Goal: Information Seeking & Learning: Understand process/instructions

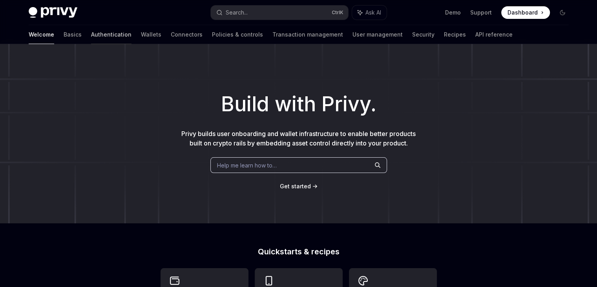
click at [91, 34] on link "Authentication" at bounding box center [111, 34] width 40 height 19
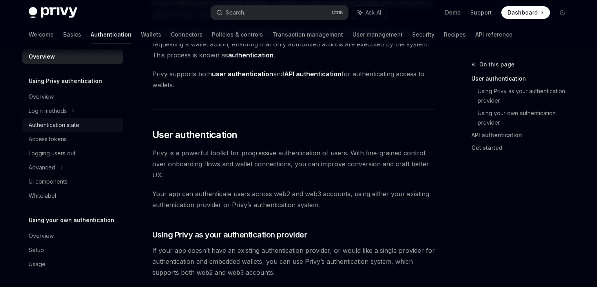
scroll to position [90, 0]
click at [63, 40] on link "Basics" at bounding box center [72, 34] width 18 height 19
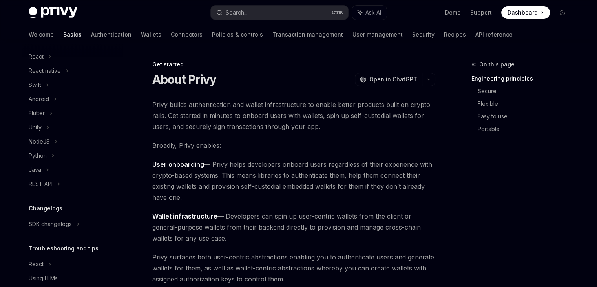
scroll to position [131, 0]
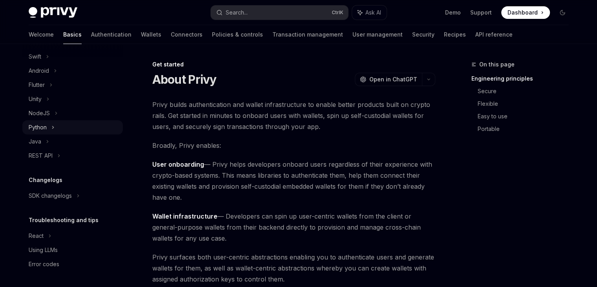
click at [44, 126] on div "Python" at bounding box center [38, 127] width 18 height 9
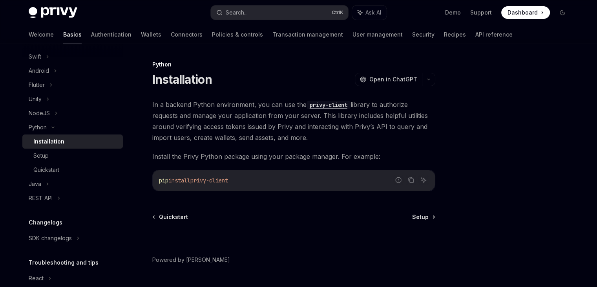
scroll to position [20, 0]
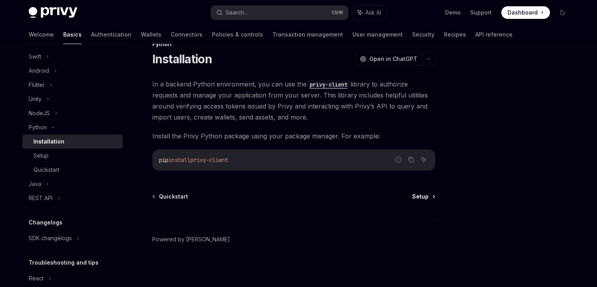
click at [428, 196] on span "Setup" at bounding box center [420, 196] width 16 height 8
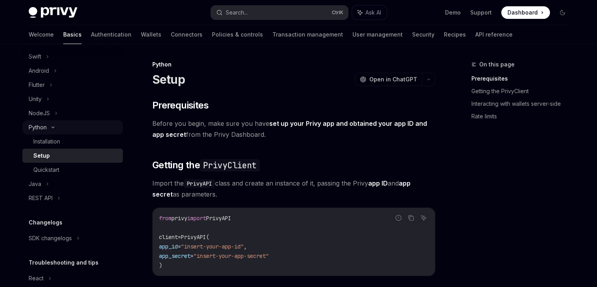
scroll to position [174, 0]
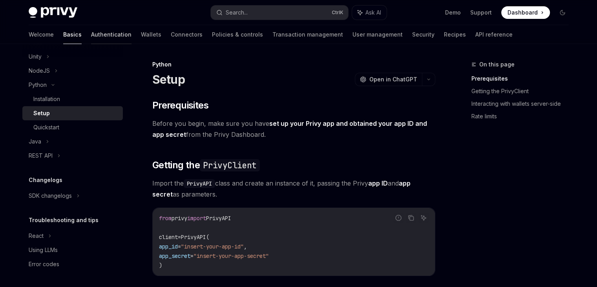
click at [91, 33] on link "Authentication" at bounding box center [111, 34] width 40 height 19
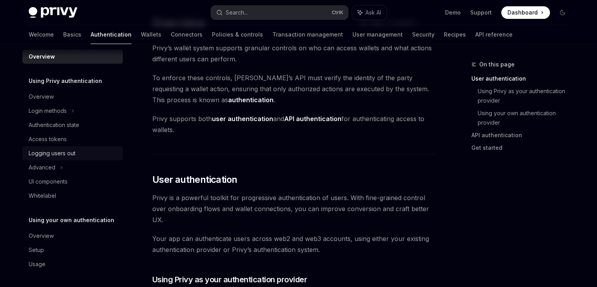
scroll to position [45, 0]
click at [60, 168] on icon at bounding box center [61, 167] width 3 height 9
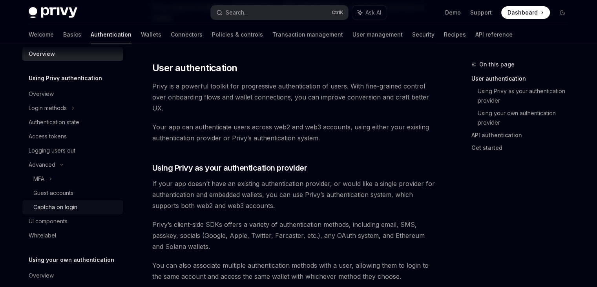
scroll to position [0, 0]
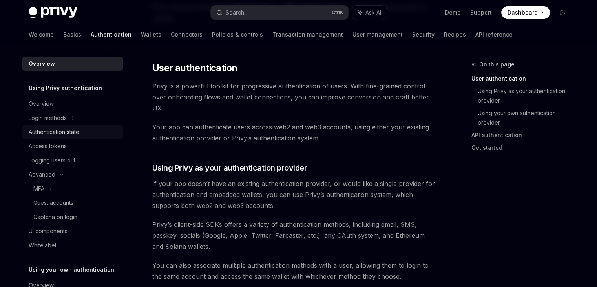
click at [72, 130] on div "Authentication state" at bounding box center [54, 131] width 51 height 9
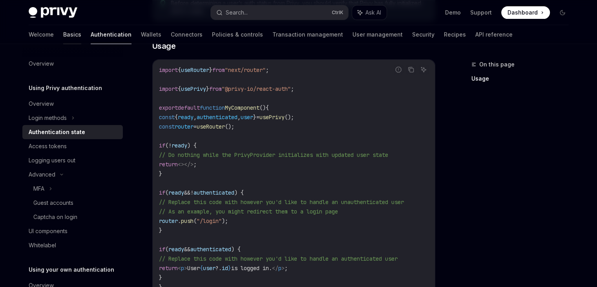
click at [63, 38] on link "Basics" at bounding box center [72, 34] width 18 height 19
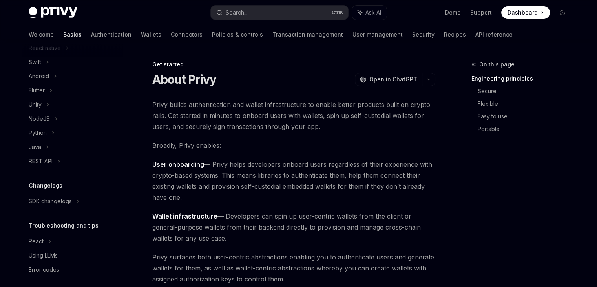
scroll to position [131, 0]
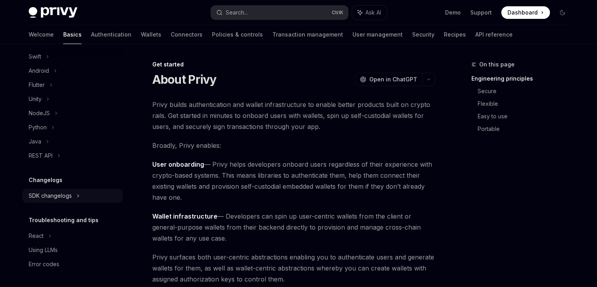
click at [82, 194] on div "SDK changelogs" at bounding box center [72, 195] width 101 height 14
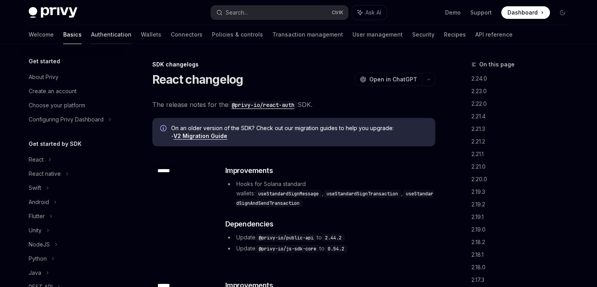
click at [91, 35] on link "Authentication" at bounding box center [111, 34] width 40 height 19
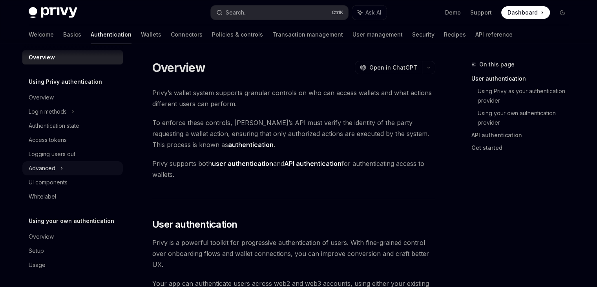
scroll to position [7, 0]
click at [71, 112] on div "Login methods" at bounding box center [72, 111] width 101 height 14
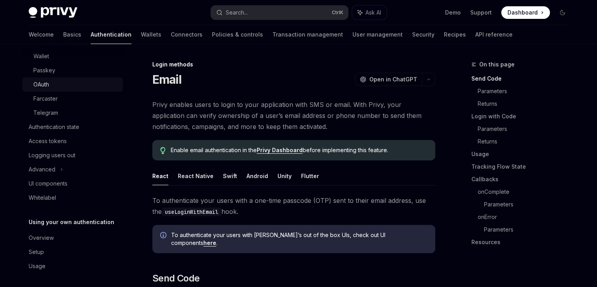
scroll to position [104, 0]
click at [49, 139] on div "Access tokens" at bounding box center [48, 140] width 38 height 9
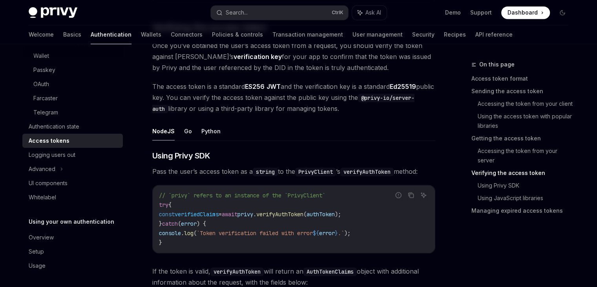
scroll to position [1151, 0]
click at [207, 130] on button "Python" at bounding box center [210, 131] width 19 height 18
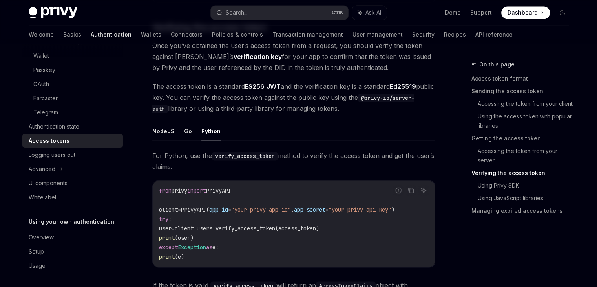
type textarea "*"
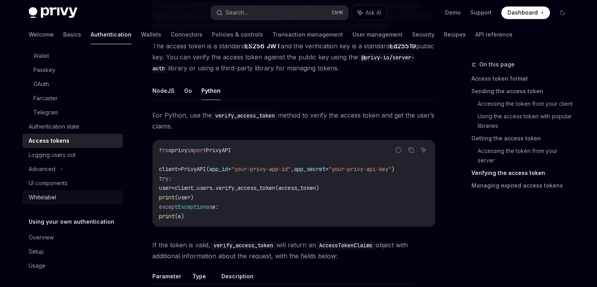
scroll to position [106, 0]
click at [63, 38] on link "Basics" at bounding box center [72, 34] width 18 height 19
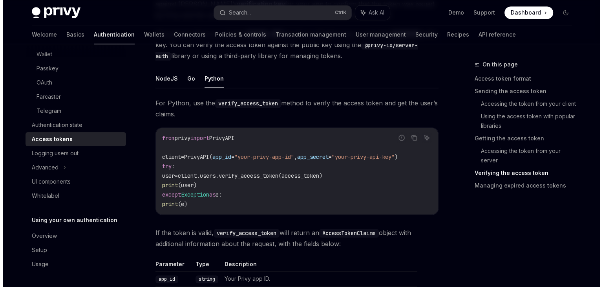
scroll to position [1204, 0]
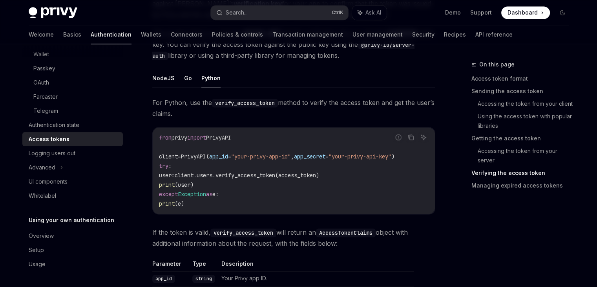
drag, startPoint x: 245, startPoint y: 132, endPoint x: 156, endPoint y: 137, distance: 88.9
click at [156, 137] on div "from privy import PrivyAPI client = PrivyAPI( app_id = "your-privy-app-id" , ap…" at bounding box center [294, 170] width 282 height 86
copy span "from privy import PrivyAPI"
click at [273, 8] on button "Search... Ctrl K" at bounding box center [279, 12] width 137 height 14
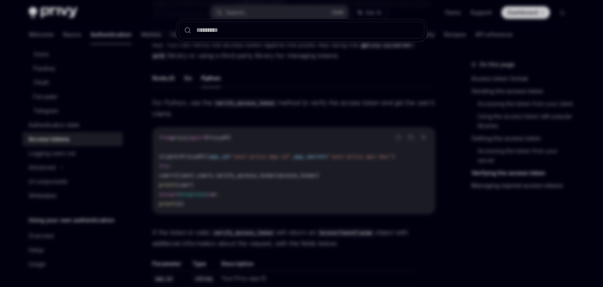
type input "**********"
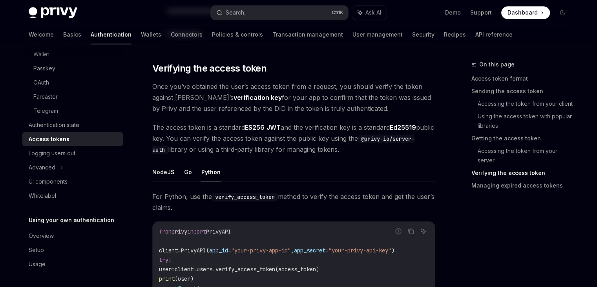
scroll to position [1191, 0]
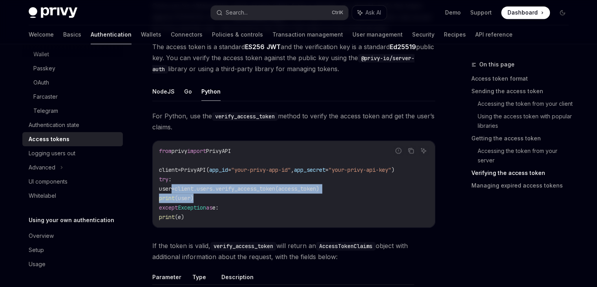
drag, startPoint x: 172, startPoint y: 185, endPoint x: 214, endPoint y: 198, distance: 43.9
click at [214, 198] on code "from privy import PrivyAPI client = PrivyAPI( app_id = "your-privy-app-id" , ap…" at bounding box center [294, 183] width 270 height 75
copy code "user = client.users.verify_access_token(access_token) print (user)"
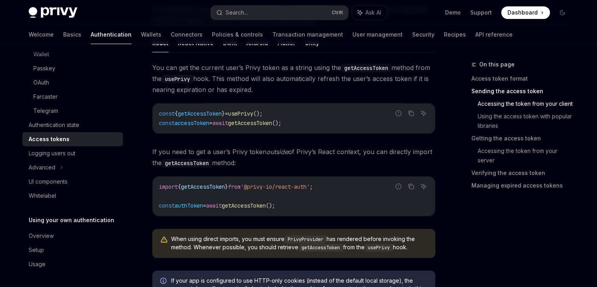
scroll to position [390, 0]
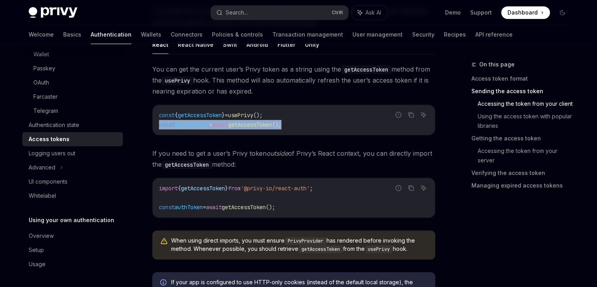
drag, startPoint x: 157, startPoint y: 123, endPoint x: 299, endPoint y: 125, distance: 142.6
click at [299, 125] on div "const { getAccessToken } = usePrivy (); const accessToken = await getAccessToke…" at bounding box center [294, 120] width 282 height 30
click at [263, 122] on span "getAccessToken" at bounding box center [250, 124] width 44 height 7
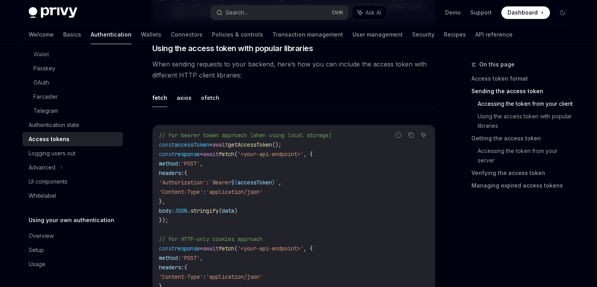
scroll to position [688, 0]
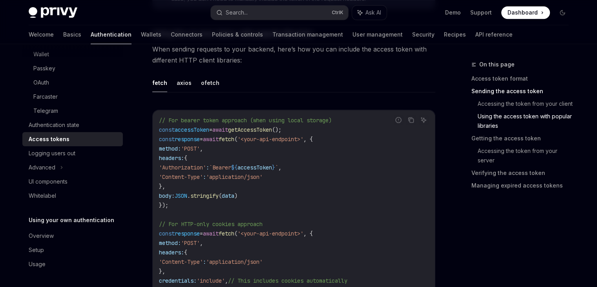
click at [272, 164] on span "accessToken" at bounding box center [255, 167] width 35 height 7
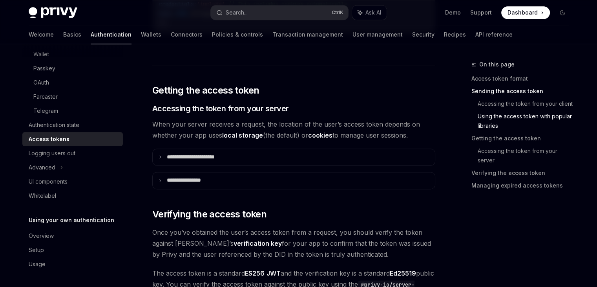
scroll to position [966, 0]
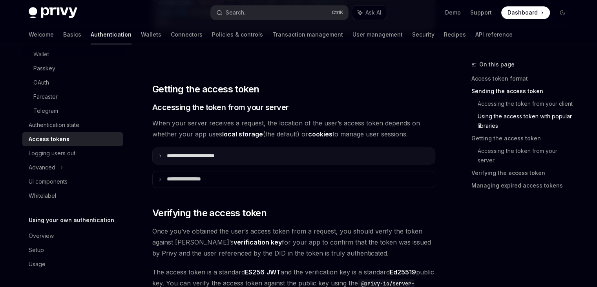
click at [168, 154] on p "**********" at bounding box center [200, 155] width 66 height 7
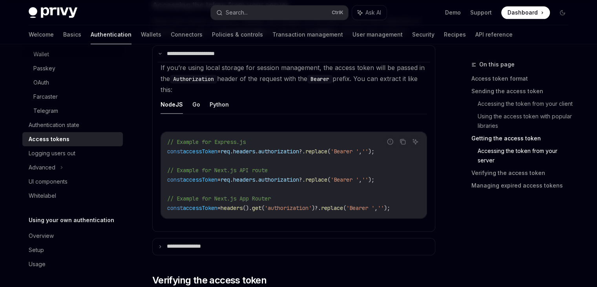
scroll to position [1069, 0]
click at [218, 102] on button "Python" at bounding box center [219, 103] width 19 height 18
type textarea "*"
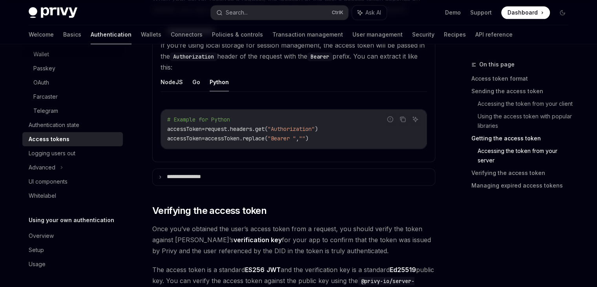
scroll to position [1091, 0]
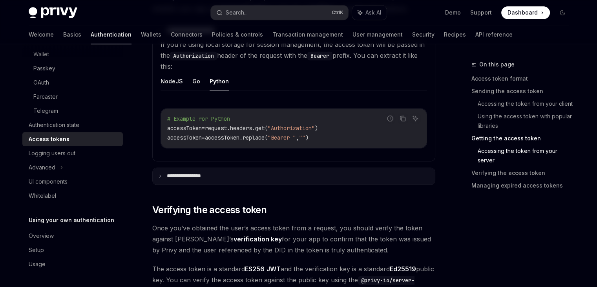
click at [221, 174] on summary "**********" at bounding box center [294, 176] width 282 height 16
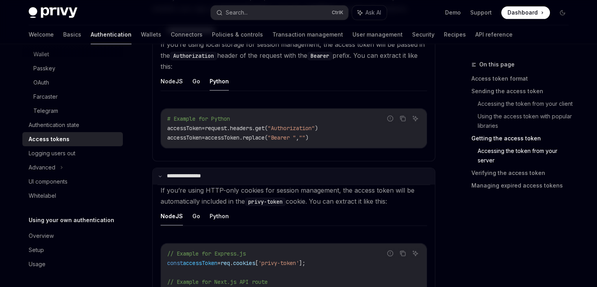
click at [221, 174] on summary "**********" at bounding box center [294, 176] width 282 height 16
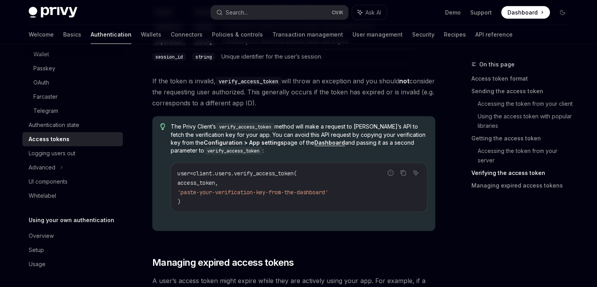
scroll to position [1621, 0]
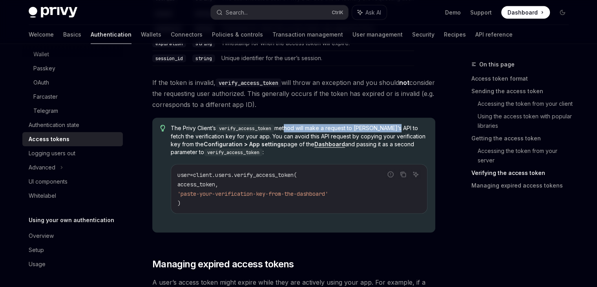
drag, startPoint x: 287, startPoint y: 126, endPoint x: 394, endPoint y: 124, distance: 107.2
click at [394, 124] on span "The Privy Client’s verify_access_token method will make a request to Privy’s AP…" at bounding box center [299, 140] width 256 height 32
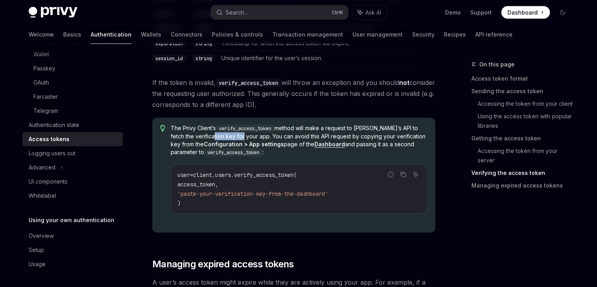
drag, startPoint x: 208, startPoint y: 132, endPoint x: 237, endPoint y: 133, distance: 29.5
click at [237, 133] on span "The Privy Client’s verify_access_token method will make a request to Privy’s AP…" at bounding box center [299, 140] width 256 height 32
drag, startPoint x: 255, startPoint y: 134, endPoint x: 354, endPoint y: 135, distance: 99.4
click at [354, 135] on span "The Privy Client’s verify_access_token method will make a request to Privy’s AP…" at bounding box center [299, 140] width 256 height 32
drag, startPoint x: 302, startPoint y: 79, endPoint x: 402, endPoint y: 83, distance: 99.4
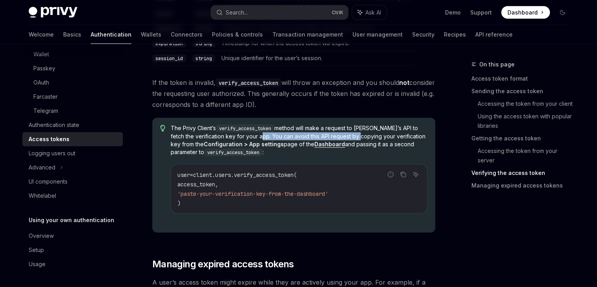
click at [402, 83] on span "If the token is invalid, verify_access_token will throw an exception and you sh…" at bounding box center [293, 93] width 283 height 33
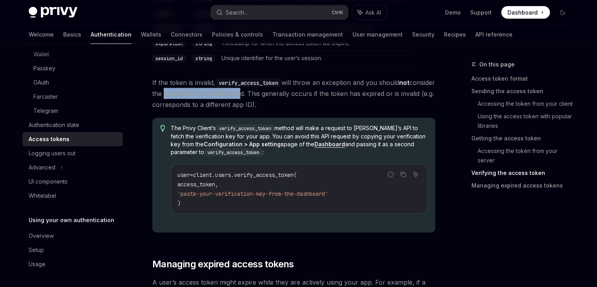
drag, startPoint x: 189, startPoint y: 94, endPoint x: 265, endPoint y: 94, distance: 75.4
click at [265, 94] on span "If the token is invalid, verify_access_token will throw an exception and you sh…" at bounding box center [293, 93] width 283 height 33
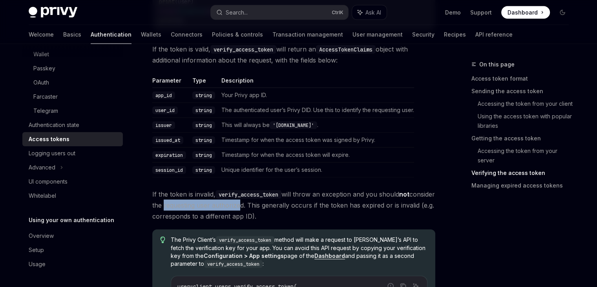
scroll to position [1510, 0]
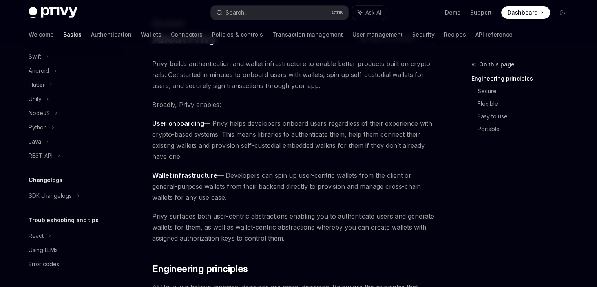
scroll to position [41, 0]
click at [77, 193] on icon at bounding box center [78, 195] width 3 height 9
click at [52, 129] on icon at bounding box center [52, 127] width 3 height 9
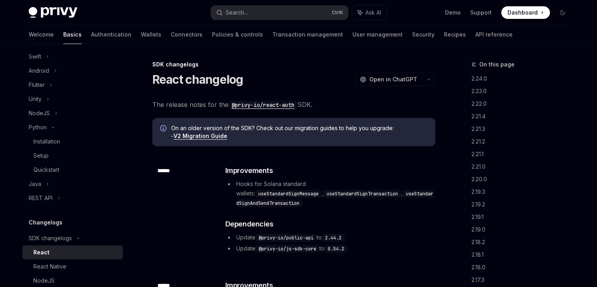
type textarea "*"
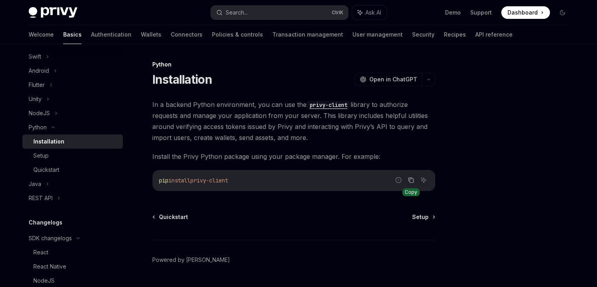
click at [412, 179] on icon "Copy the contents from the code block" at bounding box center [412, 181] width 4 height 4
